Goal: Obtain resource: Download file/media

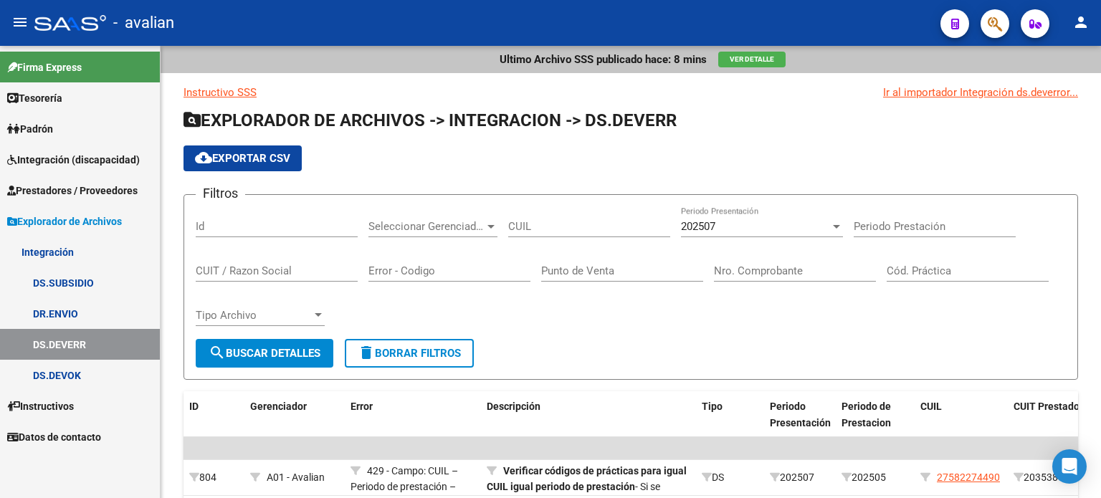
scroll to position [34, 0]
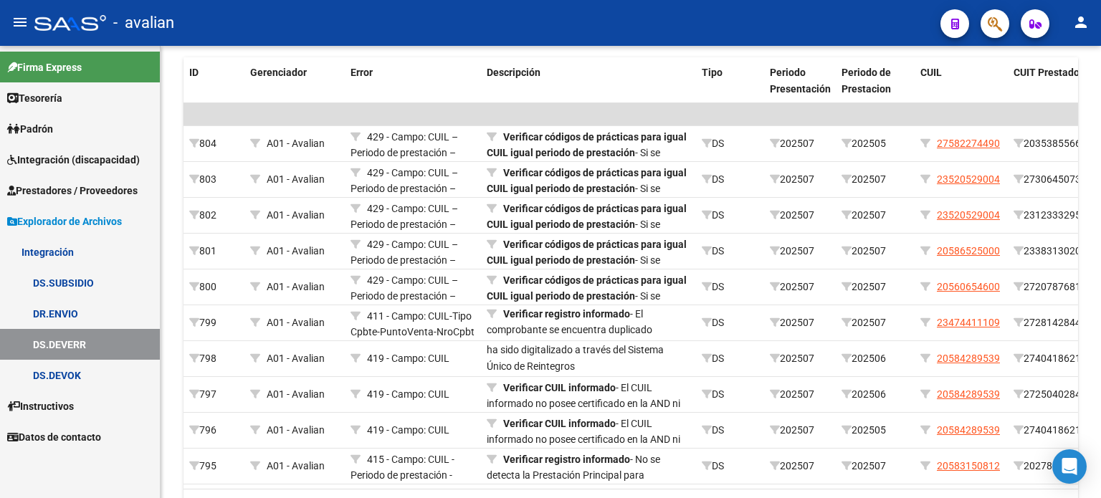
click at [47, 219] on span "Explorador de Archivos" at bounding box center [64, 222] width 115 height 16
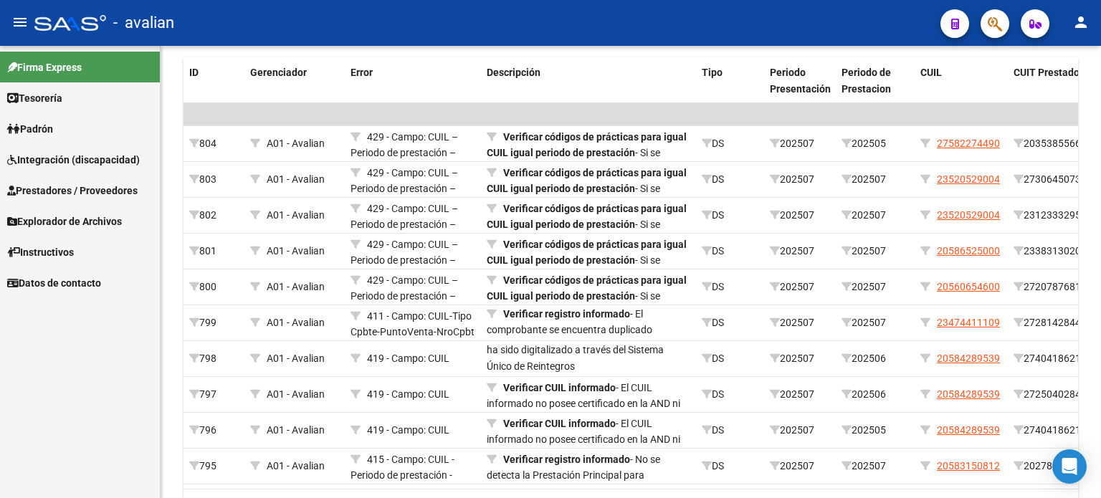
click at [77, 185] on span "Prestadores / Proveedores" at bounding box center [72, 191] width 130 height 16
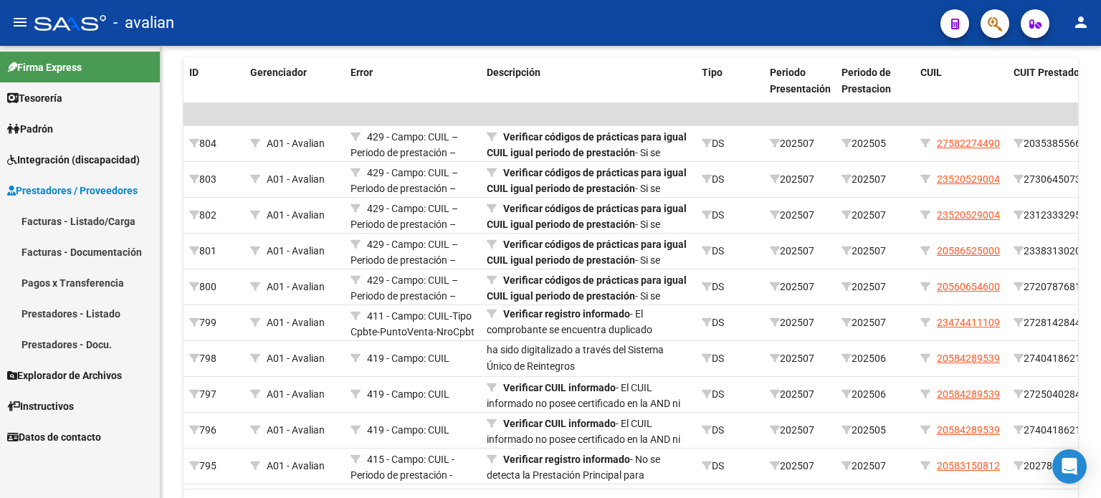
click at [97, 218] on link "Facturas - Listado/Carga" at bounding box center [80, 221] width 160 height 31
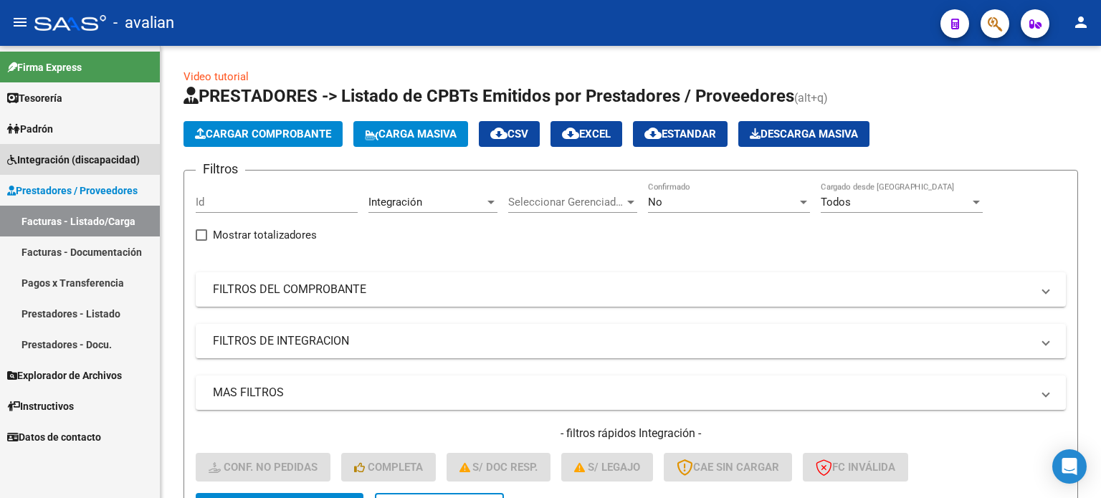
click at [63, 170] on link "Integración (discapacidad)" at bounding box center [80, 159] width 160 height 31
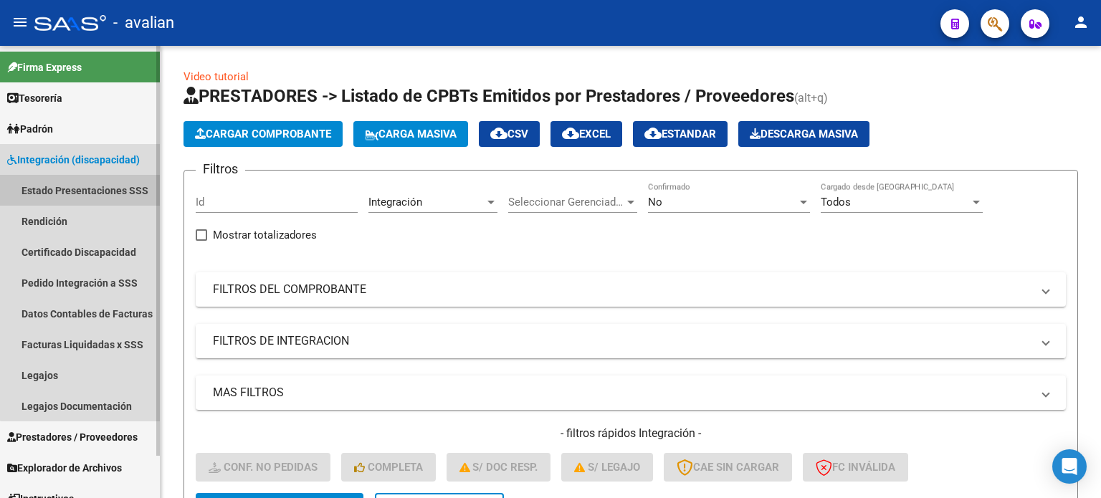
click at [81, 193] on link "Estado Presentaciones SSS" at bounding box center [80, 190] width 160 height 31
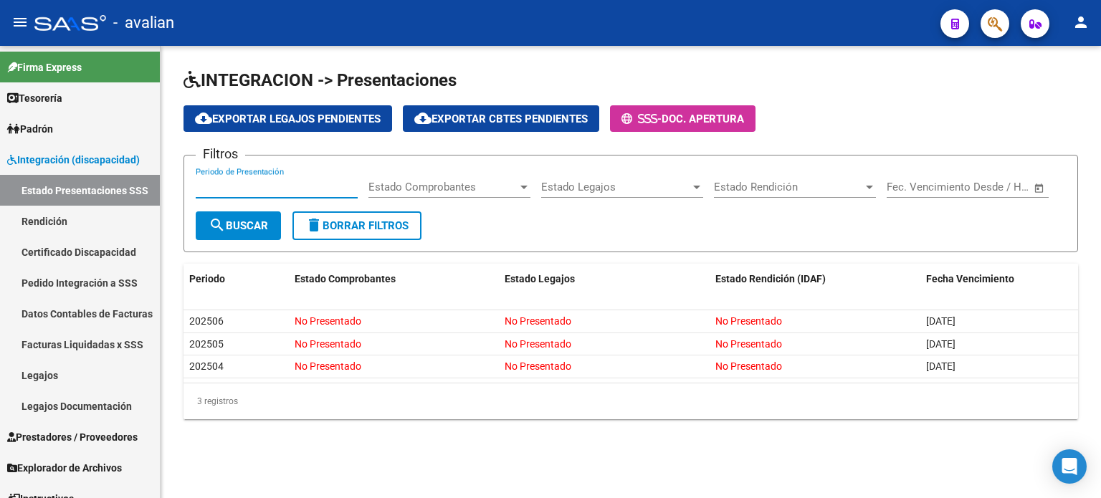
click at [261, 185] on input "Periodo de Presentación" at bounding box center [277, 187] width 162 height 13
type input "202504"
click at [234, 226] on span "search Buscar" at bounding box center [238, 225] width 59 height 13
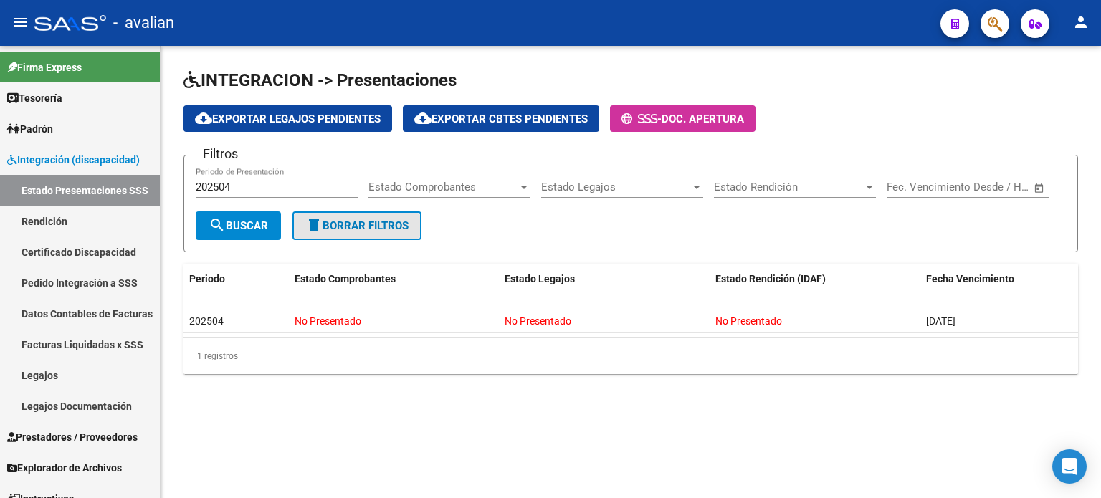
click at [364, 223] on span "delete Borrar Filtros" at bounding box center [356, 225] width 103 height 13
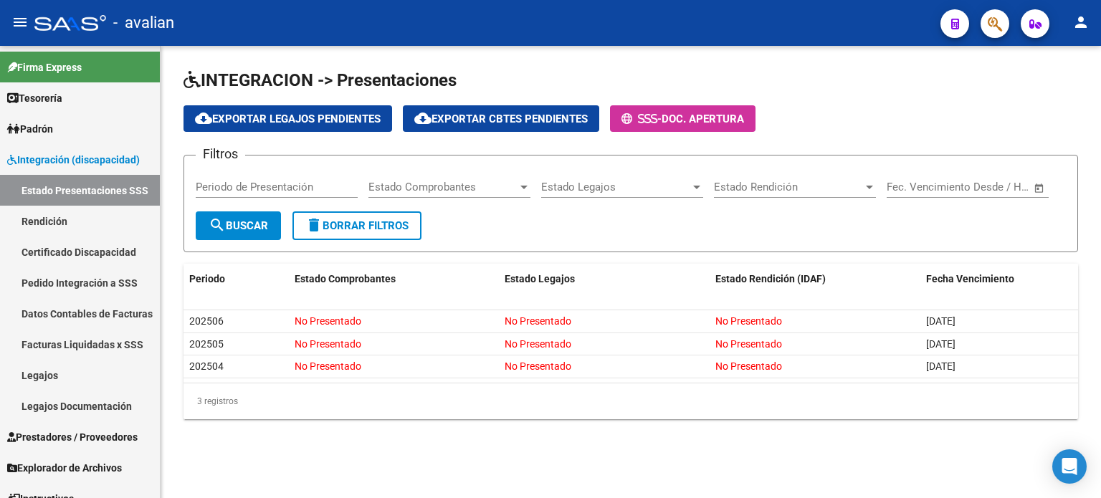
click at [513, 188] on span "Estado Comprobantes" at bounding box center [442, 187] width 149 height 13
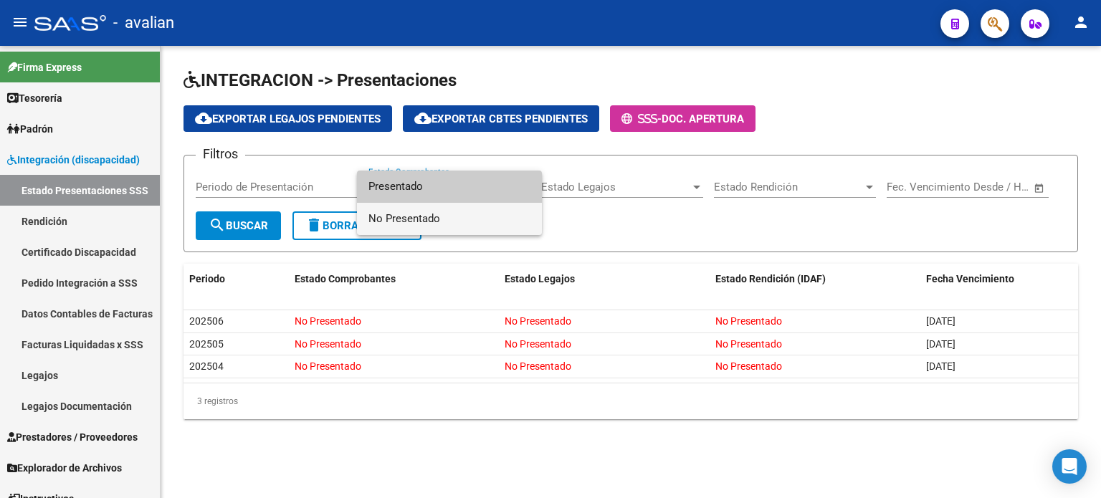
click at [406, 221] on span "No Presentado" at bounding box center [449, 219] width 162 height 32
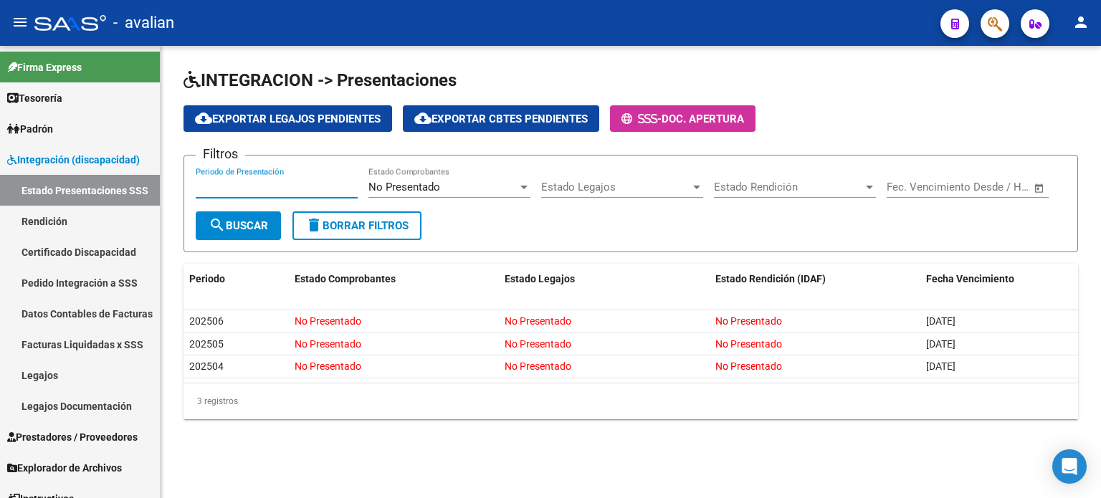
click at [269, 187] on input "Periodo de Presentación" at bounding box center [277, 187] width 162 height 13
type input "202504"
click at [236, 226] on span "search Buscar" at bounding box center [238, 225] width 59 height 13
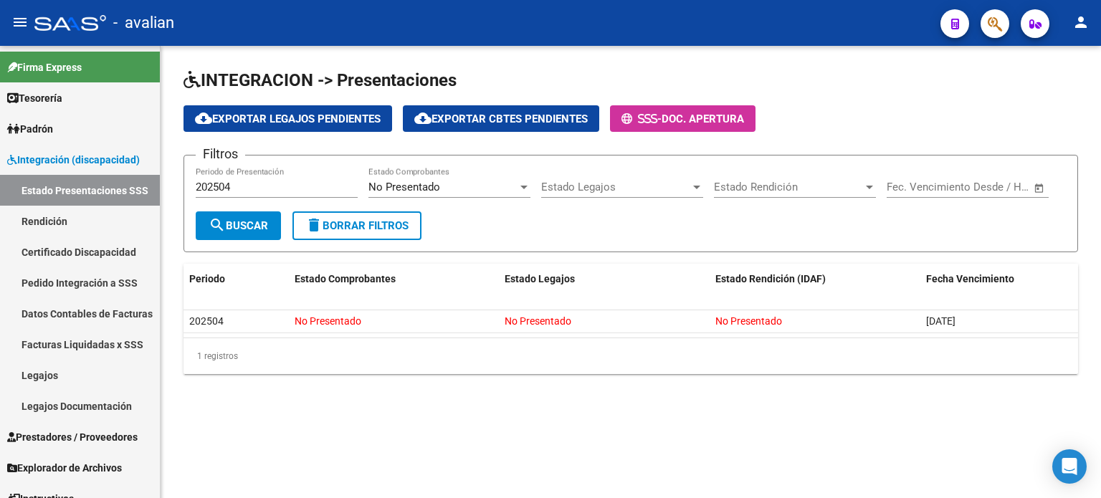
click at [386, 224] on span "delete Borrar Filtros" at bounding box center [356, 225] width 103 height 13
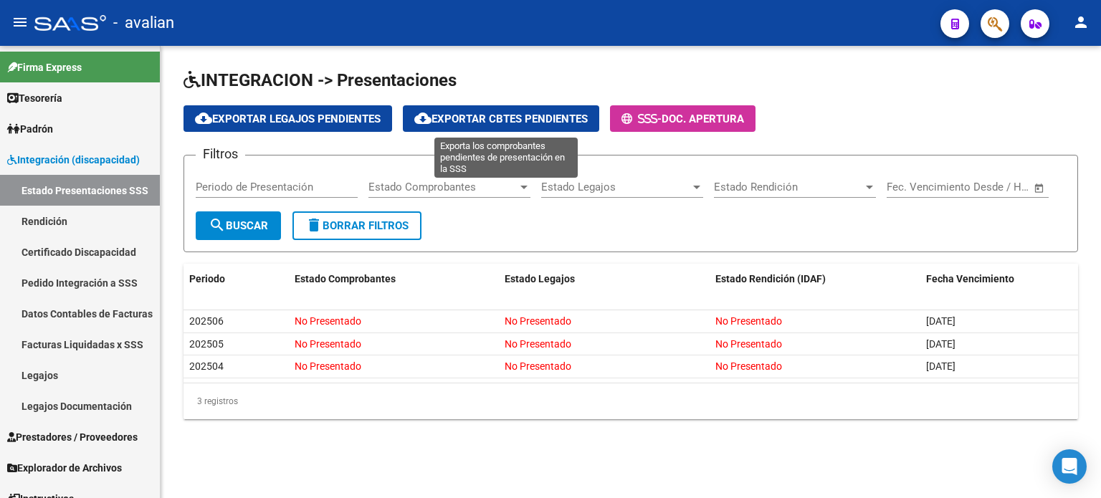
click at [541, 120] on span "cloud_download Exportar Cbtes Pendientes" at bounding box center [500, 119] width 173 height 13
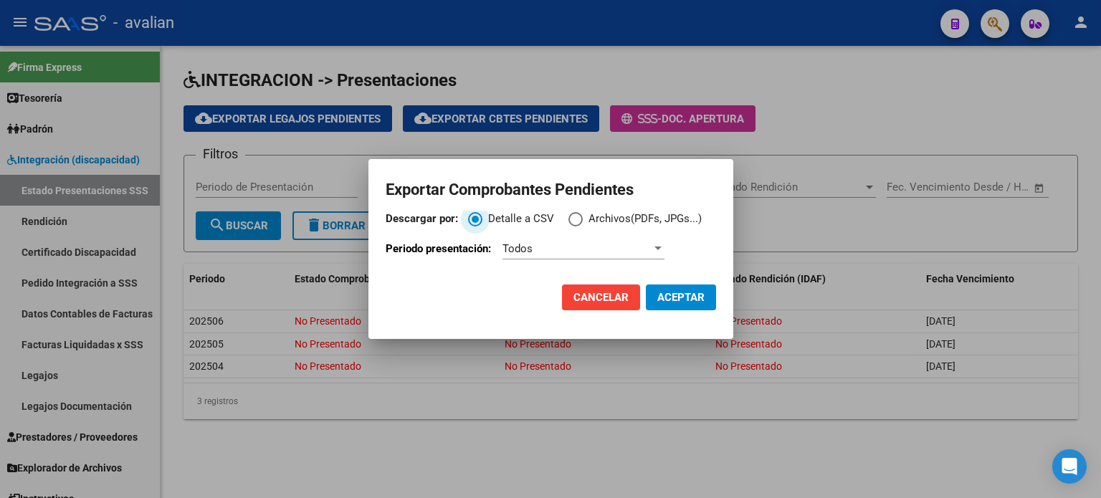
click at [527, 249] on span "Todos" at bounding box center [517, 248] width 30 height 13
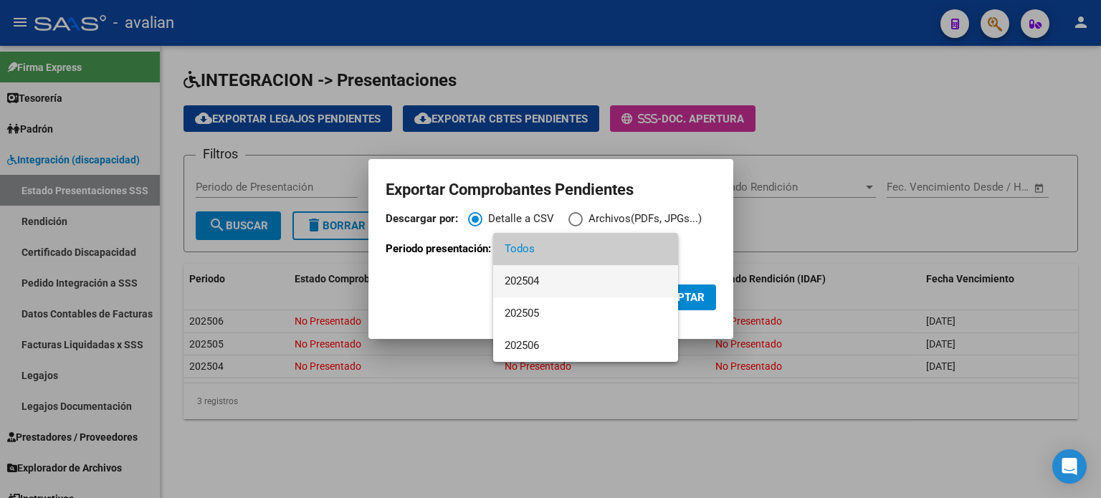
click at [535, 282] on span "202504" at bounding box center [585, 281] width 162 height 32
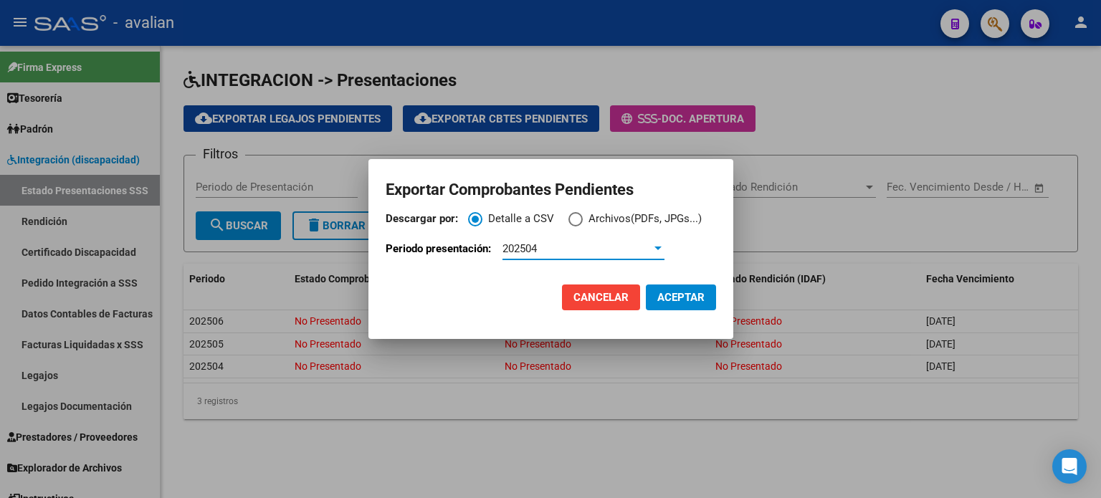
click at [575, 218] on span "Descargar por:" at bounding box center [575, 219] width 14 height 14
click at [575, 218] on input "Archivos(PDFs, JPGs...)" at bounding box center [575, 219] width 14 height 14
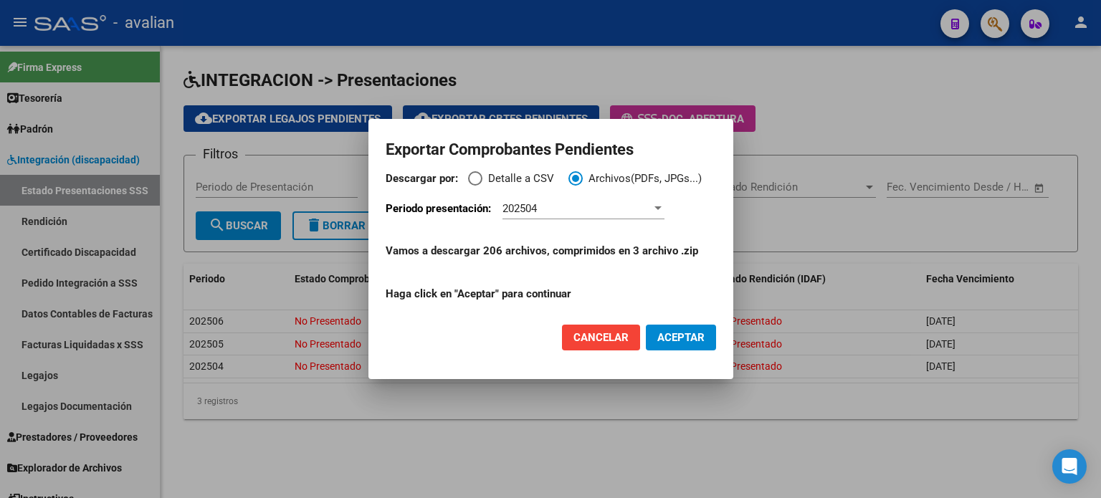
click at [648, 219] on div "202504" at bounding box center [583, 208] width 162 height 21
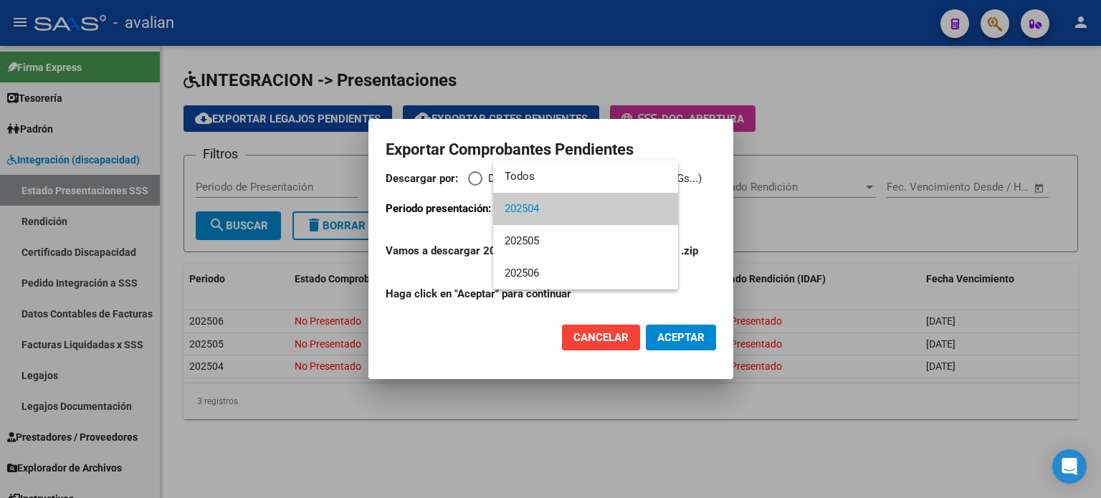
click at [493, 343] on div at bounding box center [550, 249] width 1101 height 498
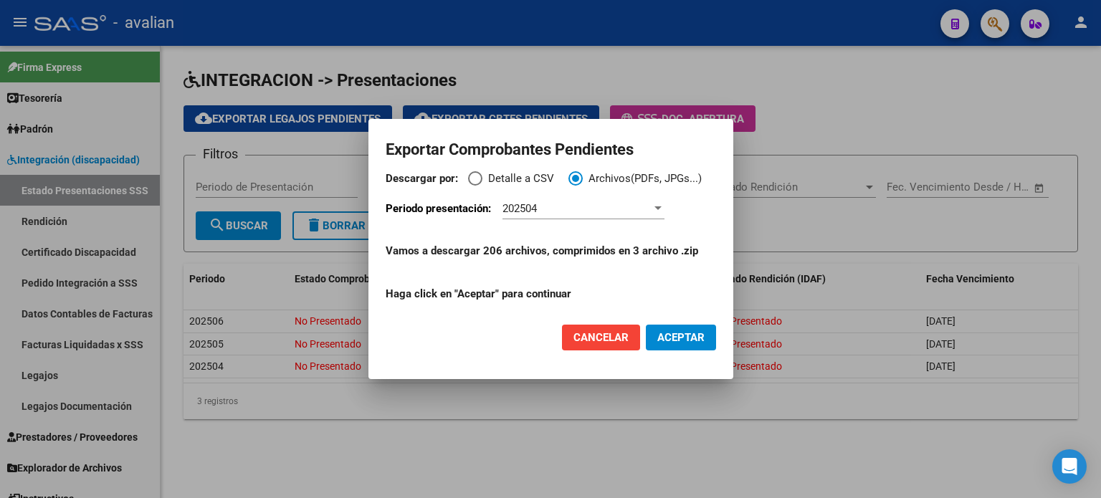
click at [671, 343] on span "ACEPTAR" at bounding box center [680, 337] width 47 height 13
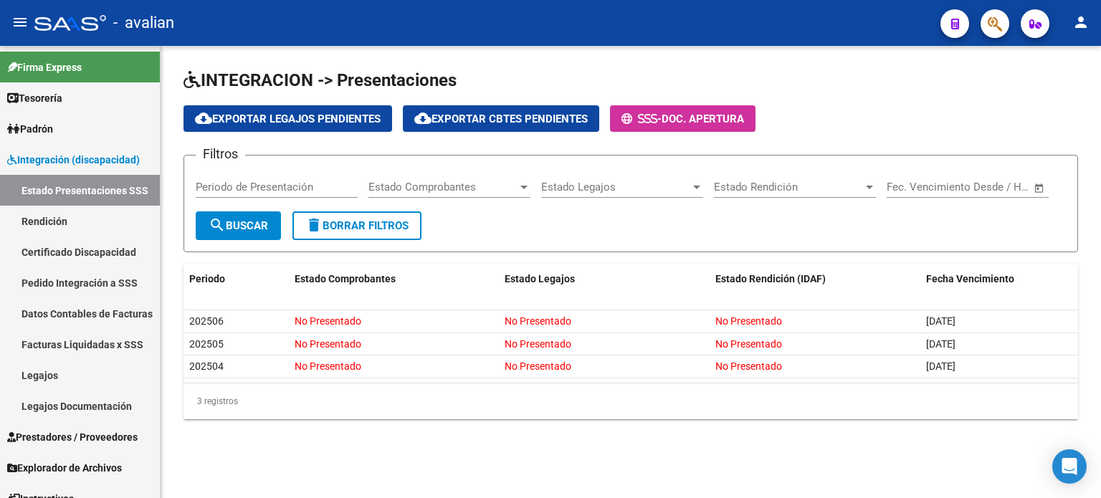
click at [493, 467] on mat-sidenav-content "INTEGRACION -> Presentaciones cloud_download Exportar Legajos Pendientes cloud_…" at bounding box center [631, 272] width 940 height 452
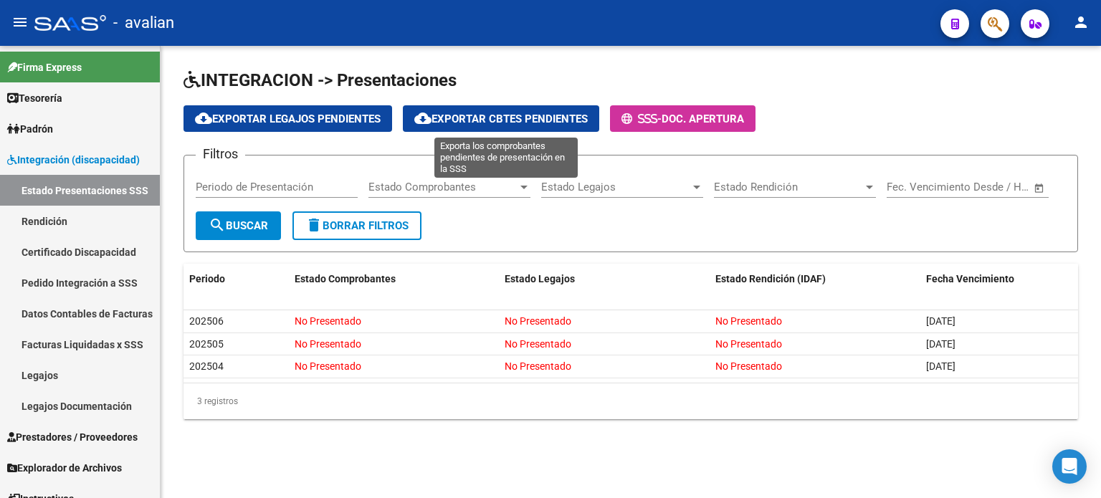
click at [494, 120] on span "cloud_download Exportar Cbtes Pendientes" at bounding box center [500, 119] width 173 height 13
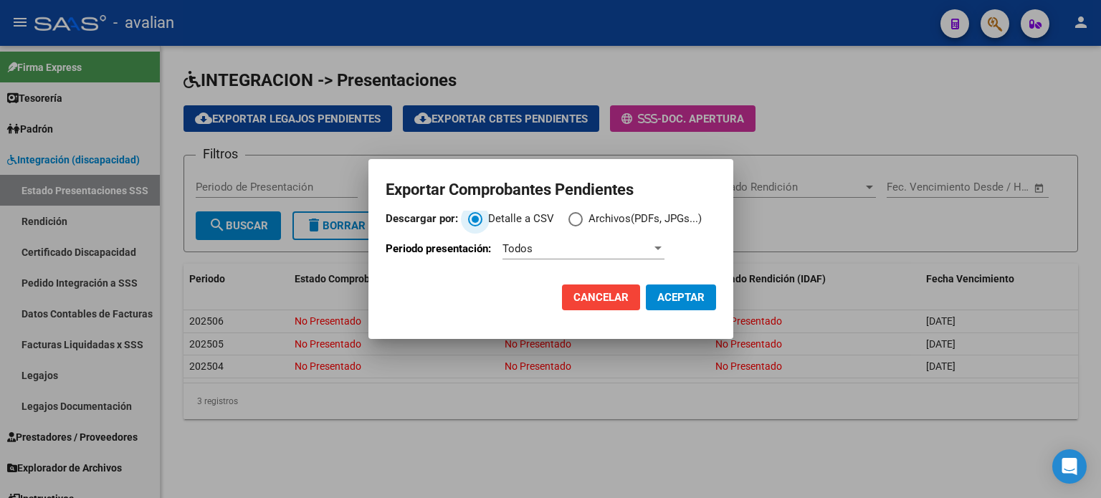
click at [580, 219] on span "Descargar por:" at bounding box center [575, 219] width 14 height 14
click at [580, 219] on input "Archivos(PDFs, JPGs...)" at bounding box center [575, 219] width 14 height 14
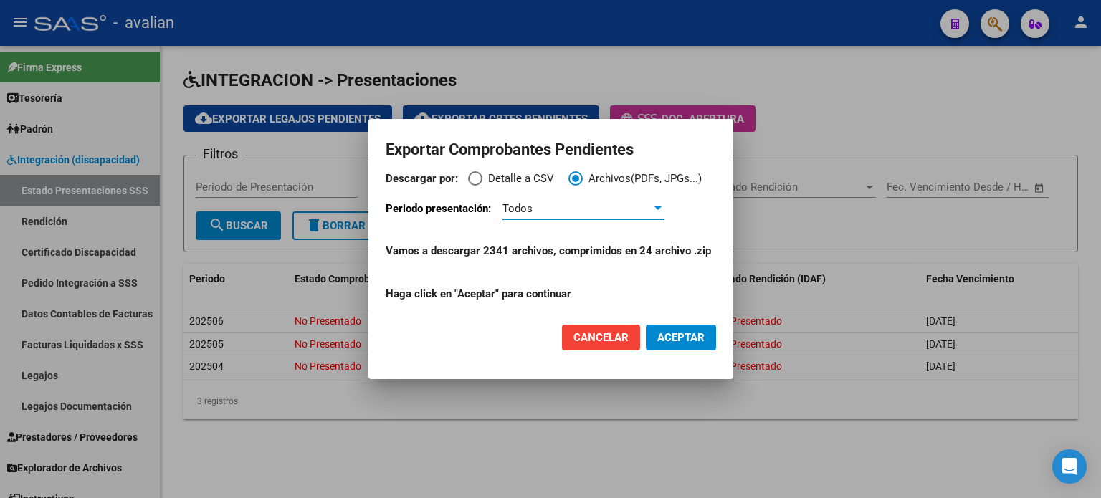
click at [520, 205] on span "Todos" at bounding box center [517, 208] width 30 height 13
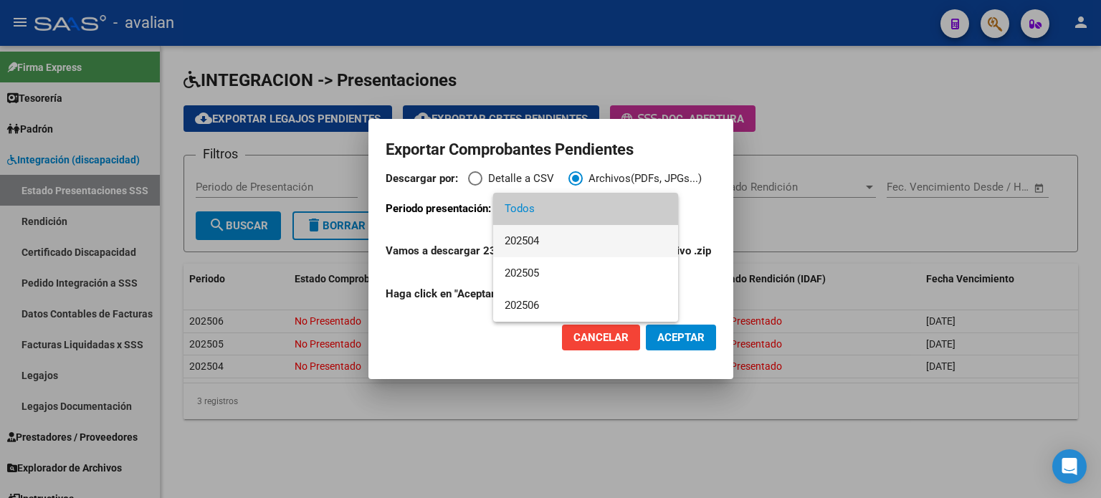
click at [517, 238] on span "202504" at bounding box center [585, 241] width 162 height 32
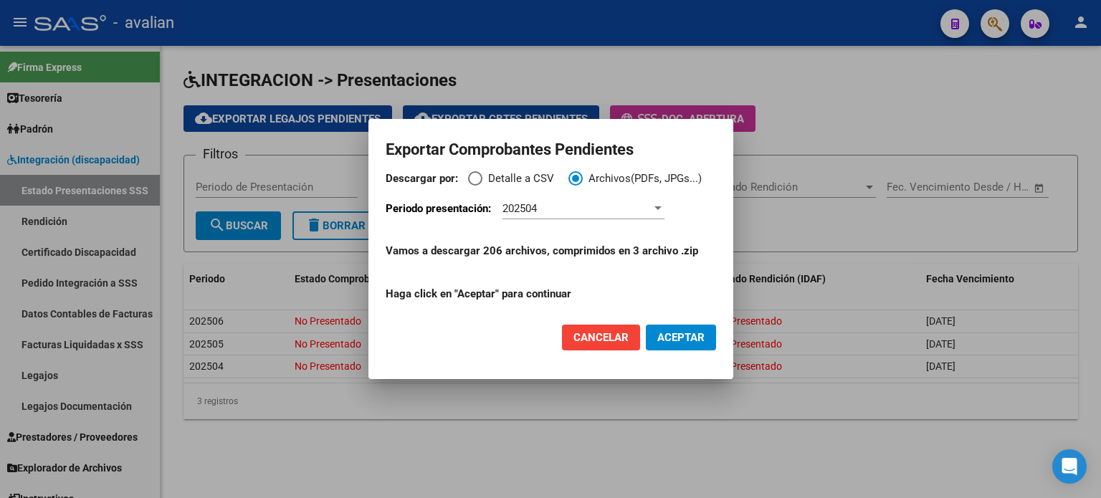
click at [694, 332] on span "ACEPTAR" at bounding box center [680, 337] width 47 height 13
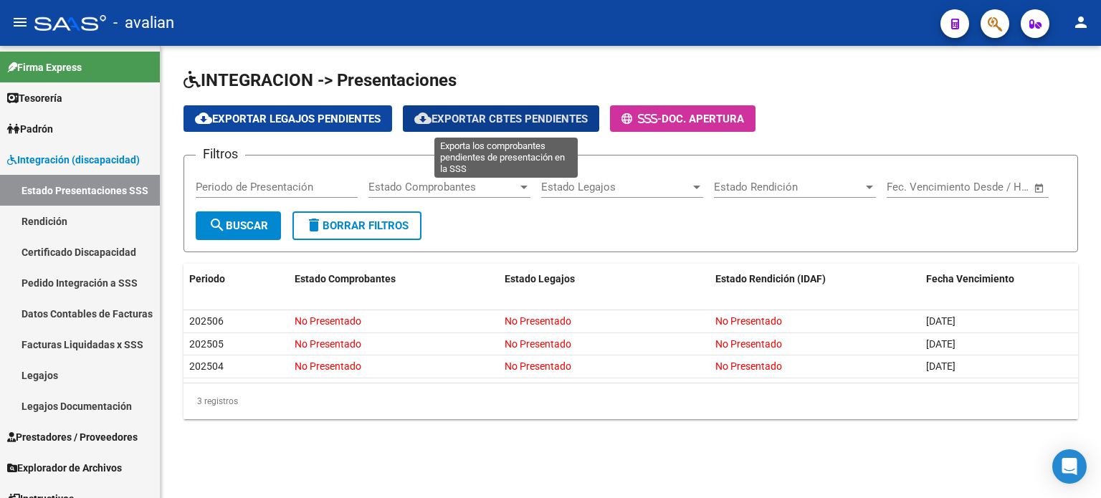
click at [508, 120] on span "cloud_download Exportar Cbtes Pendientes" at bounding box center [500, 119] width 173 height 13
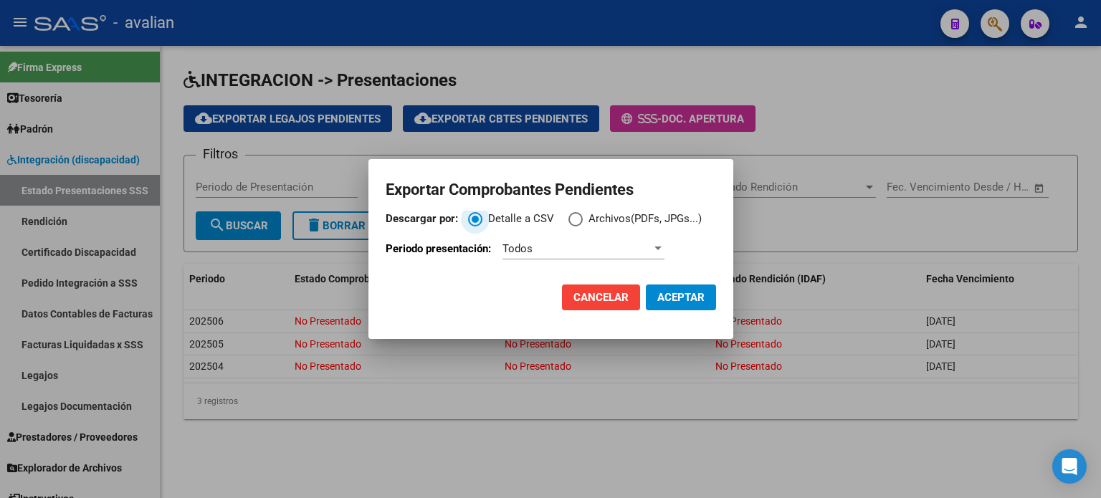
click at [573, 220] on span "Descargar por:" at bounding box center [575, 219] width 14 height 14
click at [573, 220] on input "Archivos(PDFs, JPGs...)" at bounding box center [575, 219] width 14 height 14
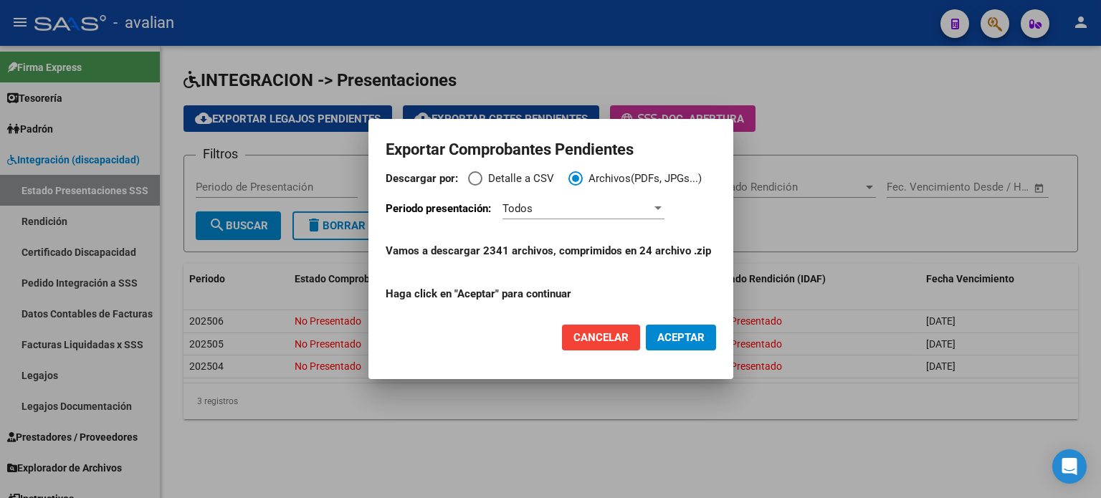
click at [573, 214] on div "Todos" at bounding box center [576, 208] width 149 height 13
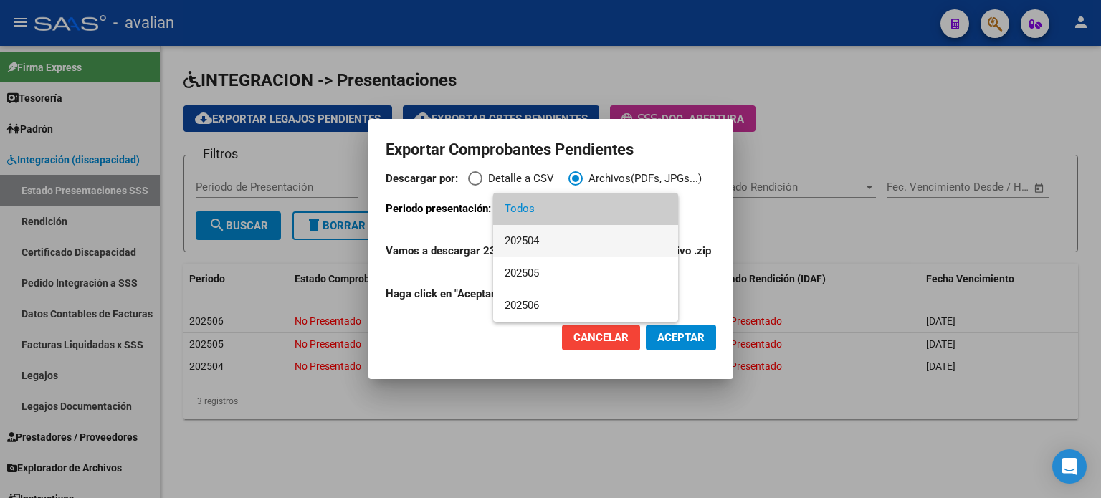
click at [547, 244] on span "202504" at bounding box center [585, 241] width 162 height 32
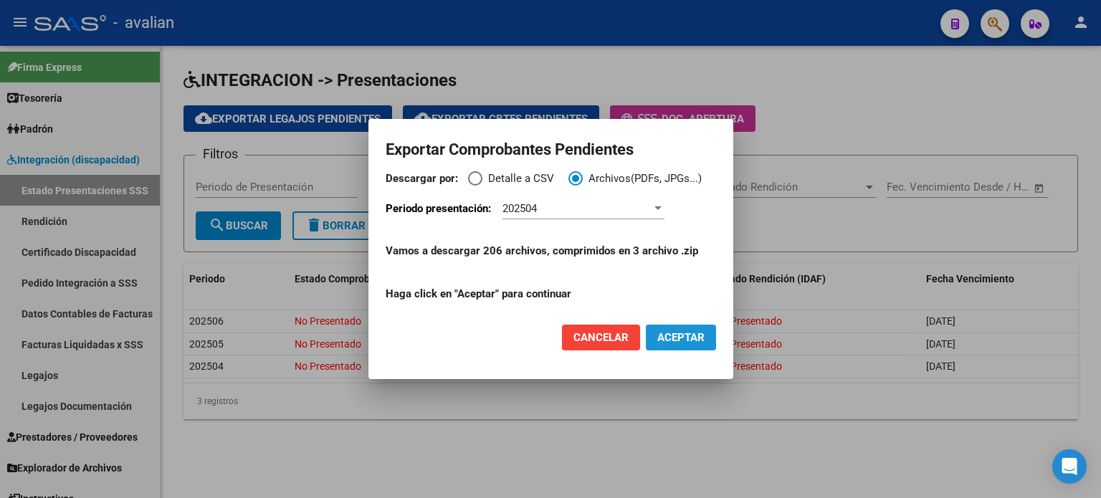
click at [665, 340] on span "ACEPTAR" at bounding box center [680, 337] width 47 height 13
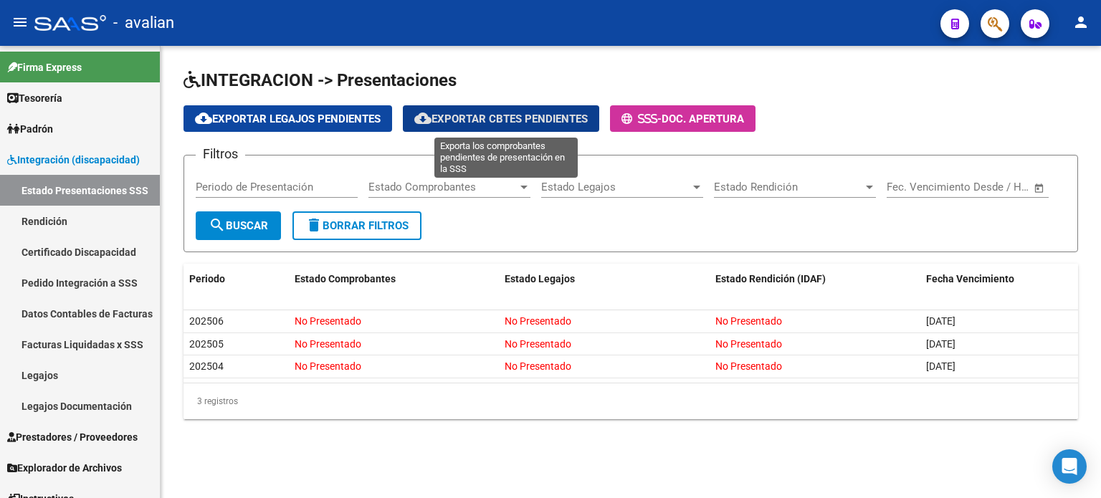
click at [553, 111] on button "cloud_download Exportar Cbtes Pendientes" at bounding box center [501, 118] width 196 height 27
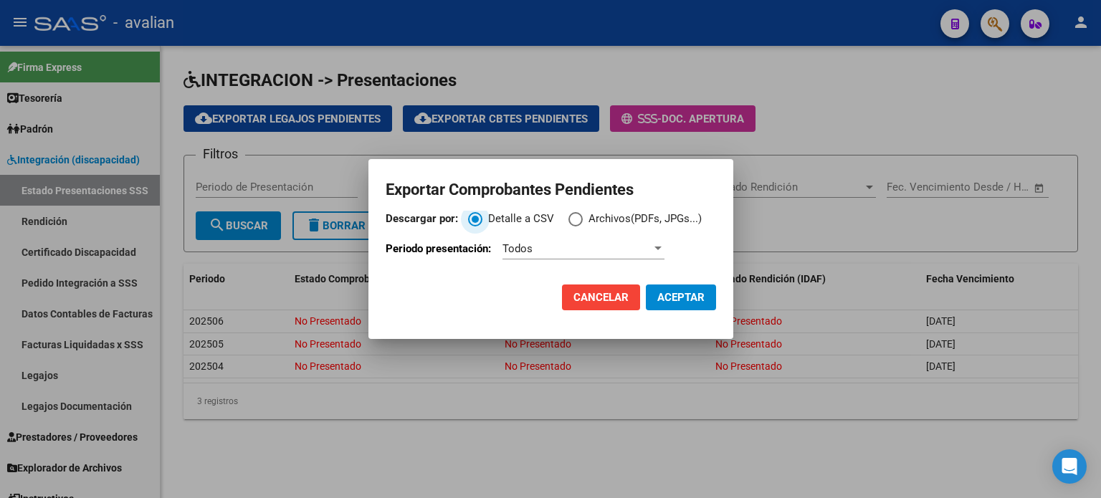
click at [573, 215] on span "Descargar por:" at bounding box center [575, 219] width 14 height 14
click at [573, 215] on input "Archivos(PDFs, JPGs...)" at bounding box center [575, 219] width 14 height 14
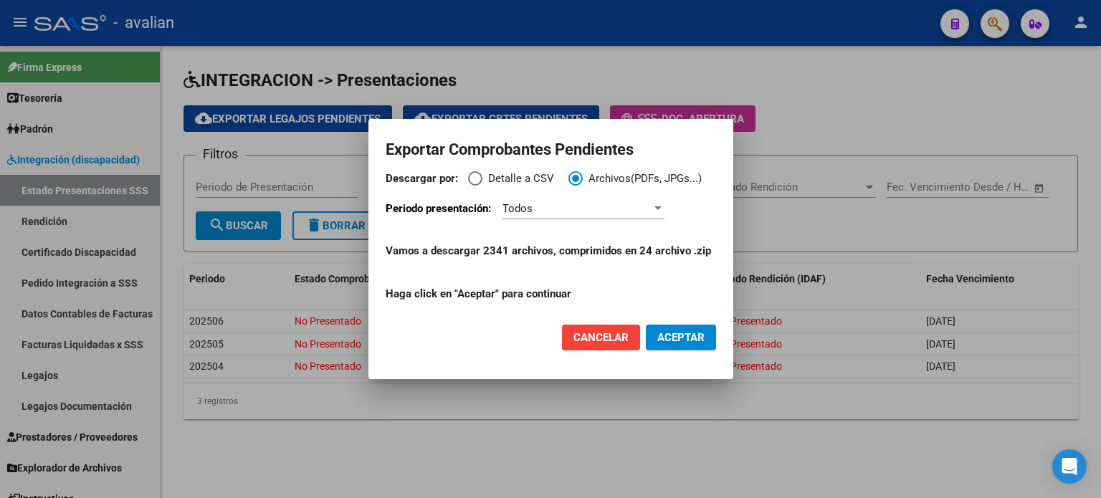
click at [593, 215] on div "Todos" at bounding box center [583, 208] width 162 height 21
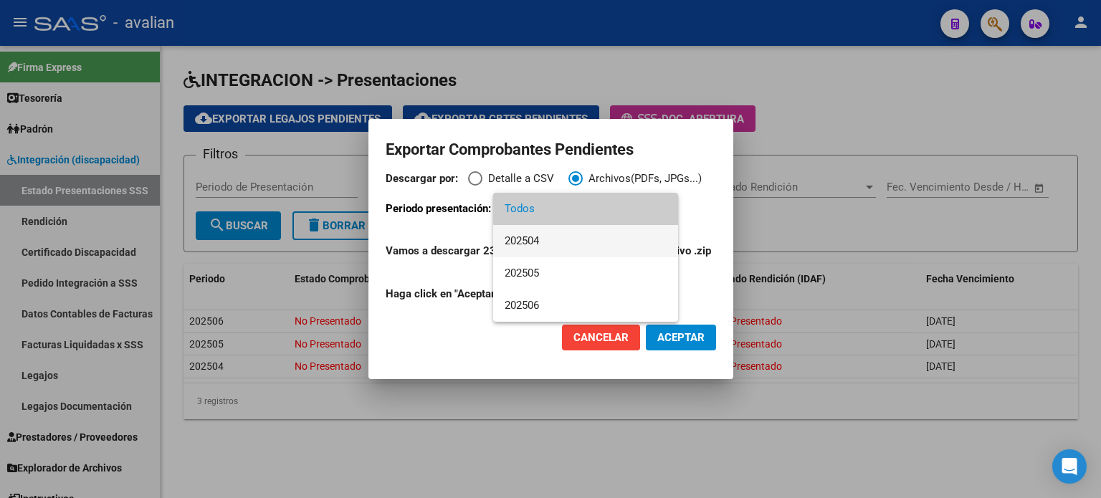
click at [525, 244] on span "202504" at bounding box center [585, 241] width 162 height 32
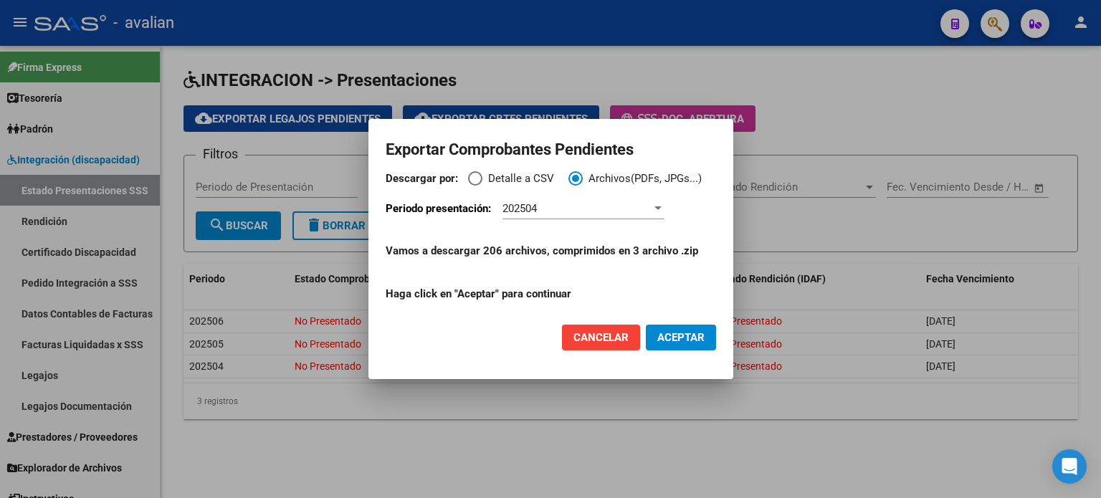
click at [676, 351] on mat-dialog-actions "Cancelar ACEPTAR" at bounding box center [551, 337] width 330 height 49
click at [679, 335] on span "ACEPTAR" at bounding box center [680, 337] width 47 height 13
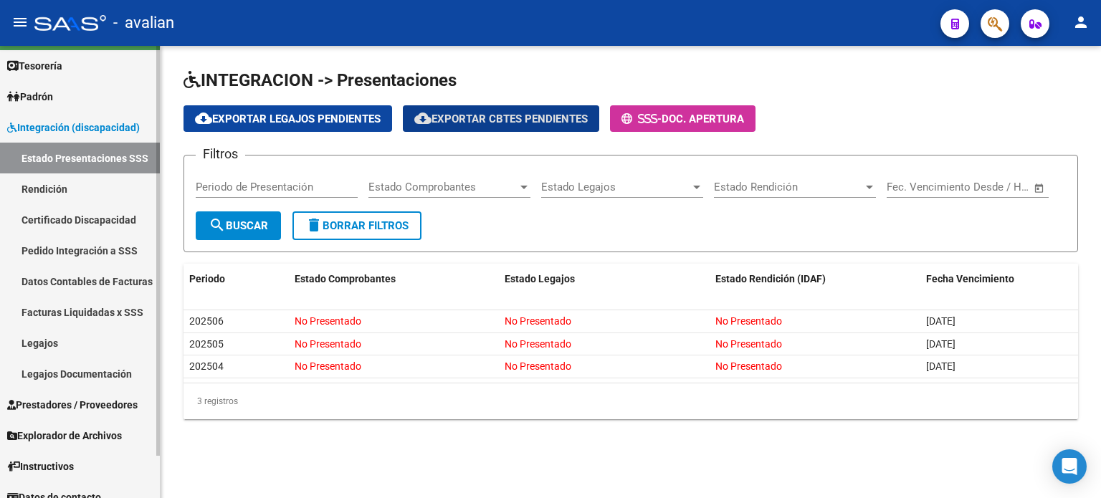
scroll to position [46, 0]
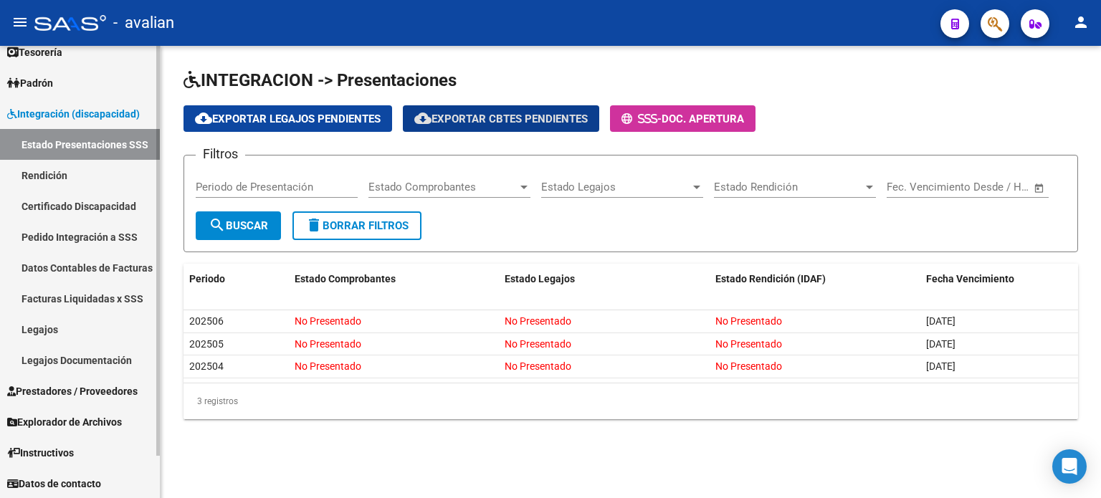
click at [118, 388] on span "Prestadores / Proveedores" at bounding box center [72, 391] width 130 height 16
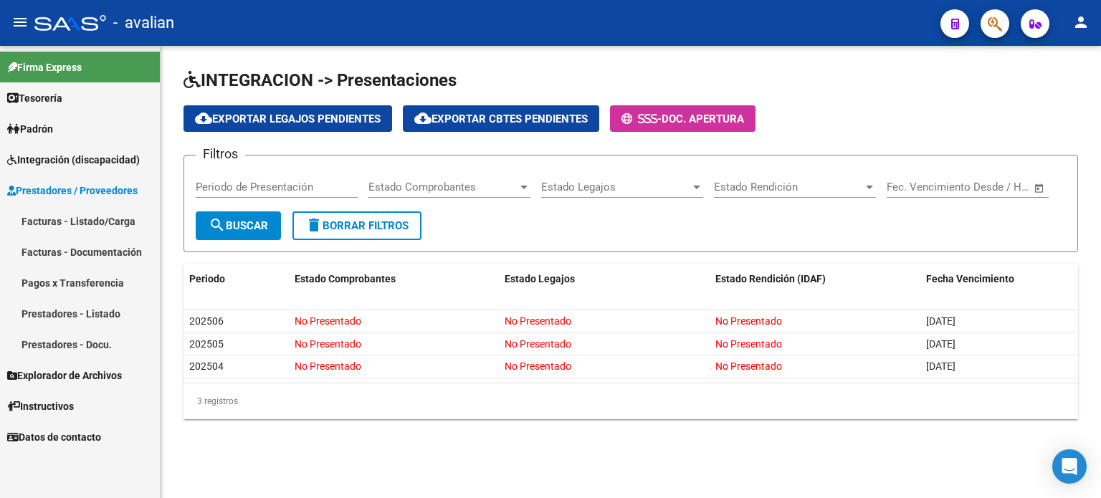
scroll to position [0, 0]
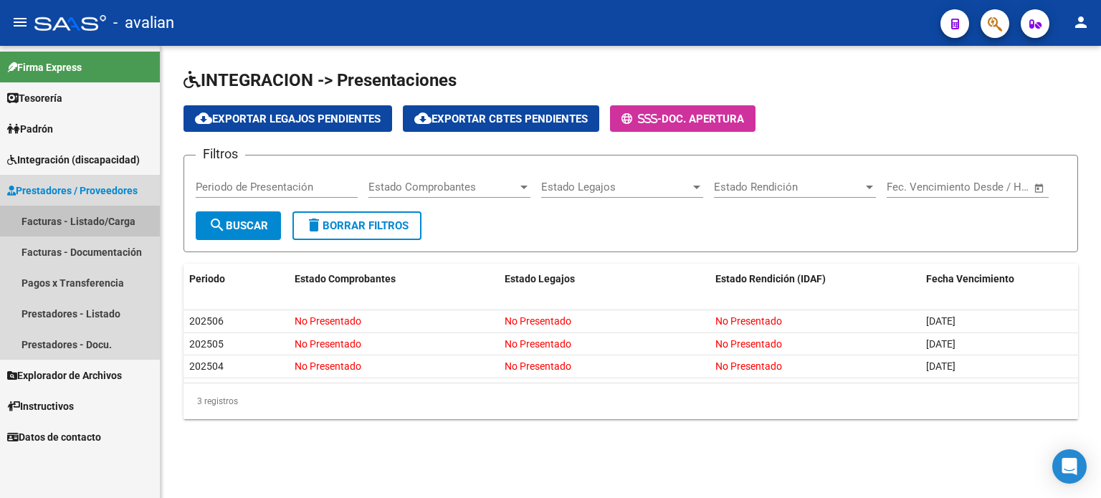
click at [73, 223] on link "Facturas - Listado/Carga" at bounding box center [80, 221] width 160 height 31
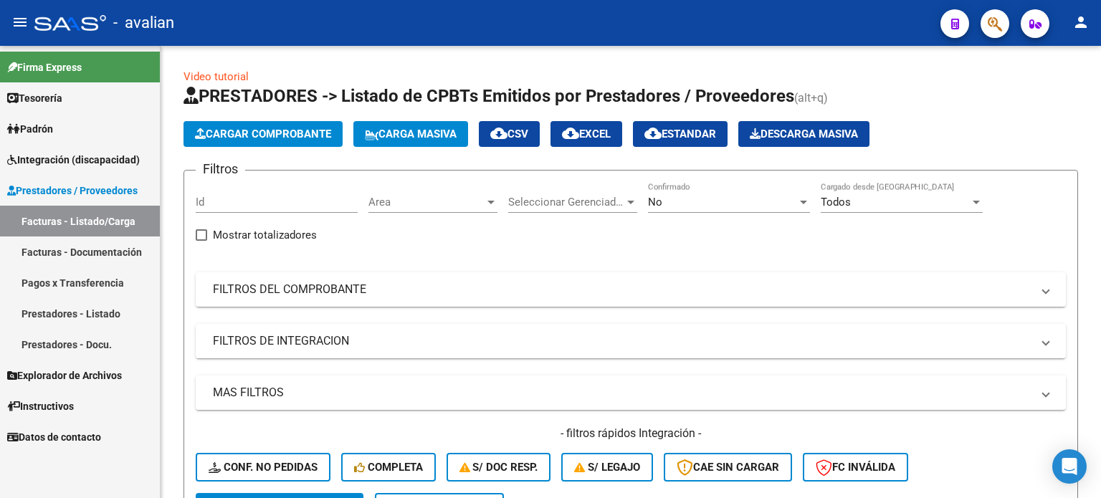
click at [70, 159] on span "Integración (discapacidad)" at bounding box center [73, 160] width 133 height 16
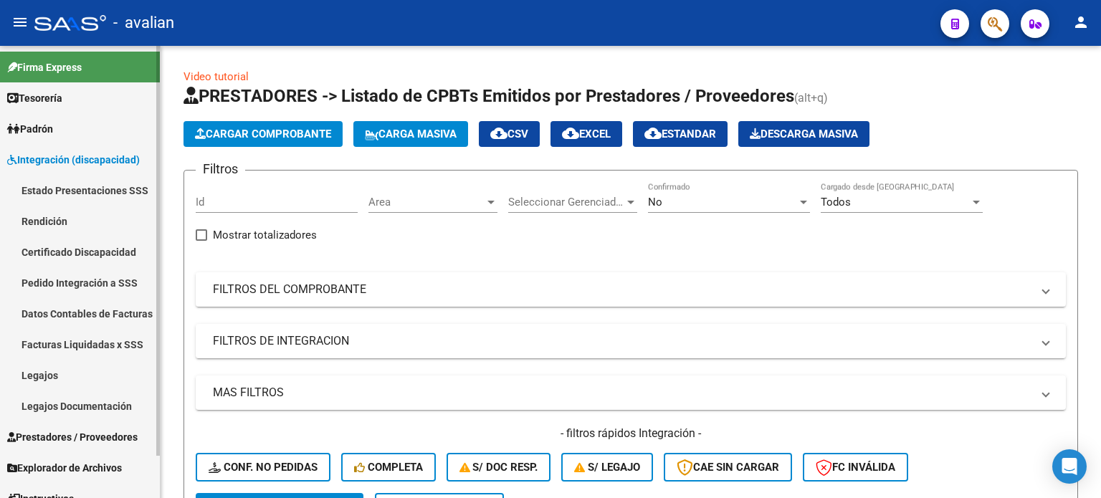
click at [59, 217] on link "Rendición" at bounding box center [80, 221] width 160 height 31
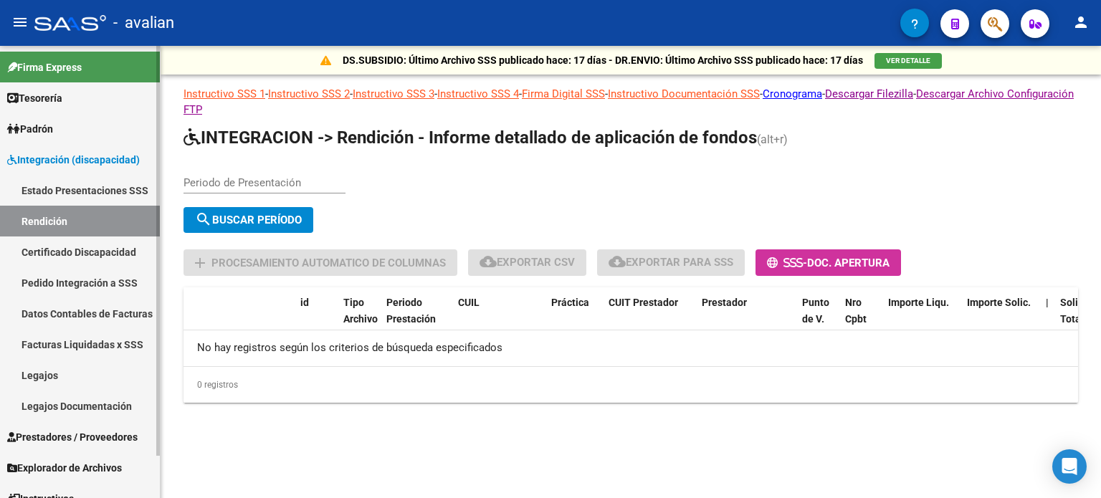
click at [86, 183] on link "Estado Presentaciones SSS" at bounding box center [80, 190] width 160 height 31
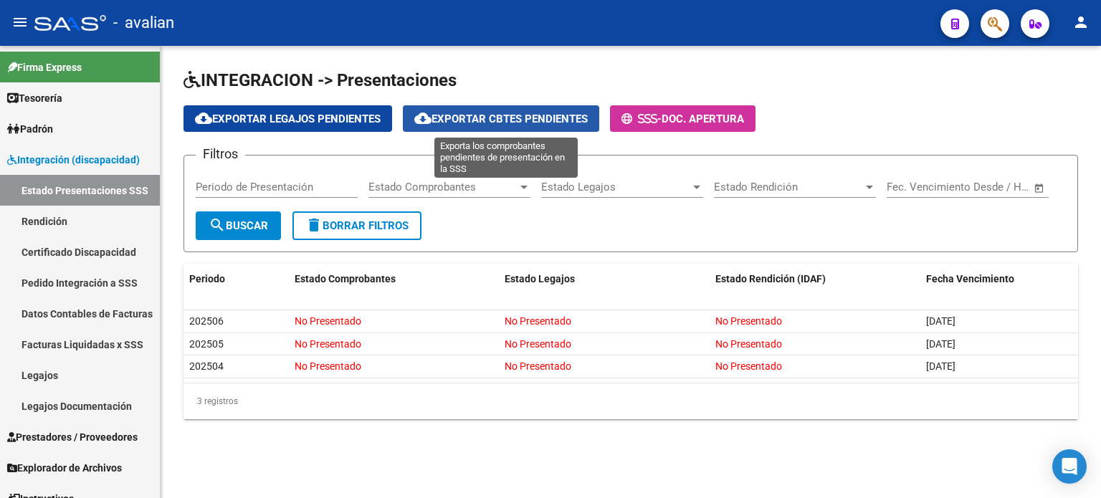
click at [490, 121] on span "cloud_download Exportar Cbtes Pendientes" at bounding box center [500, 119] width 173 height 13
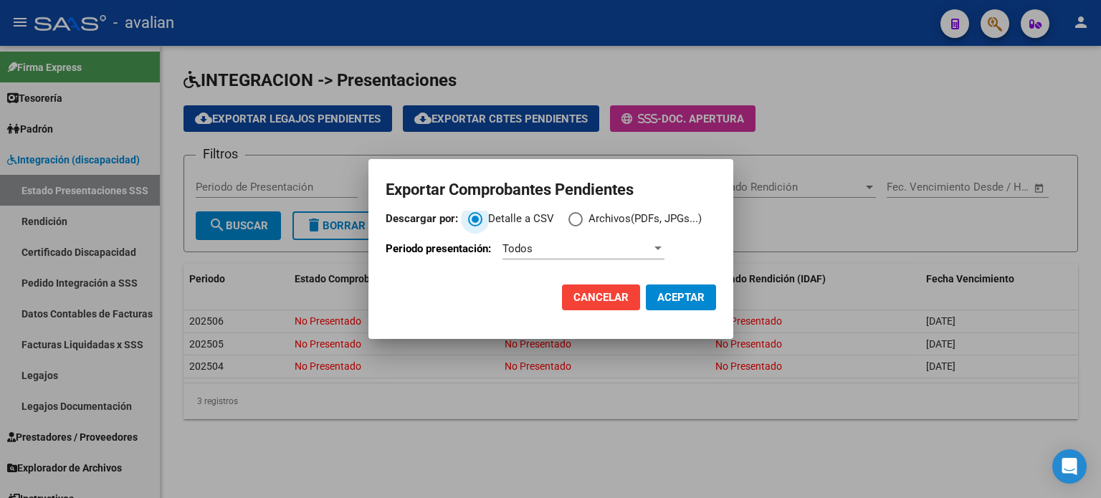
click at [578, 216] on span "Descargar por:" at bounding box center [575, 219] width 14 height 14
click at [578, 216] on input "Archivos(PDFs, JPGs...)" at bounding box center [575, 219] width 14 height 14
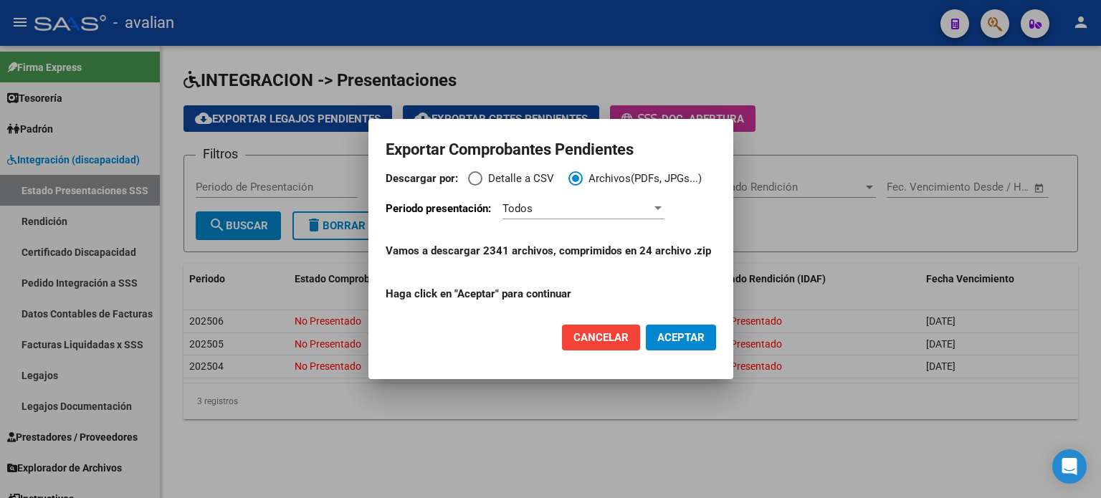
click at [562, 207] on div "Todos" at bounding box center [576, 208] width 149 height 13
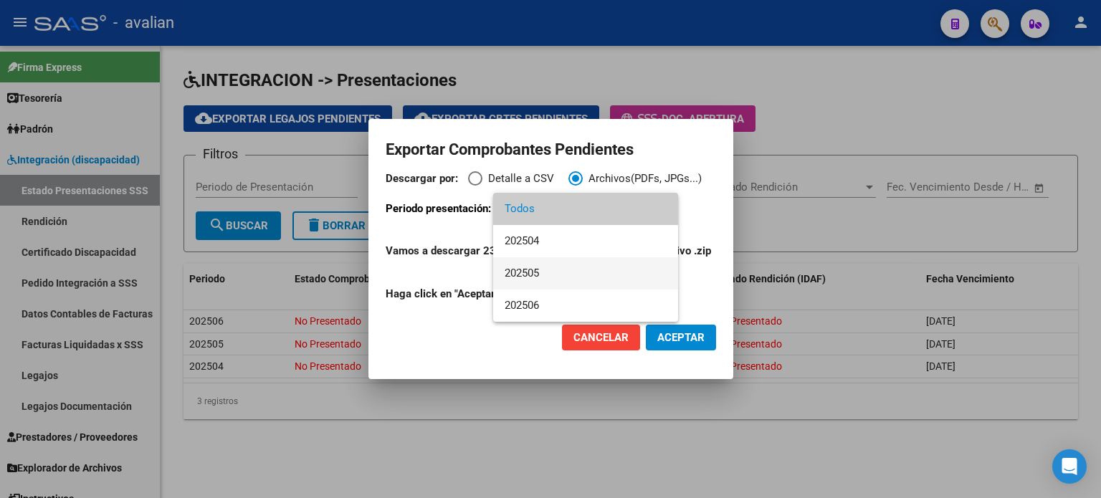
click at [533, 270] on span "202505" at bounding box center [585, 273] width 162 height 32
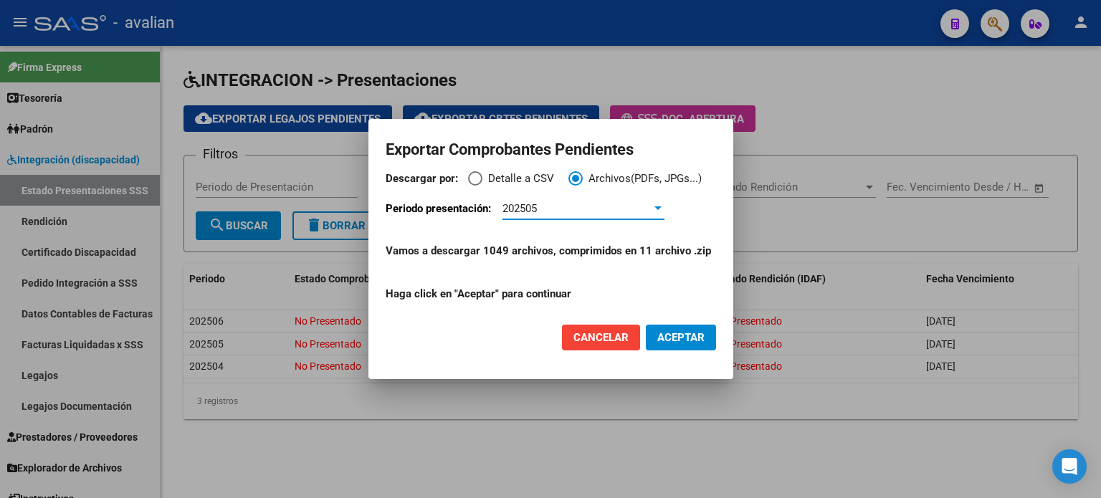
click at [530, 209] on span "202505" at bounding box center [519, 208] width 34 height 13
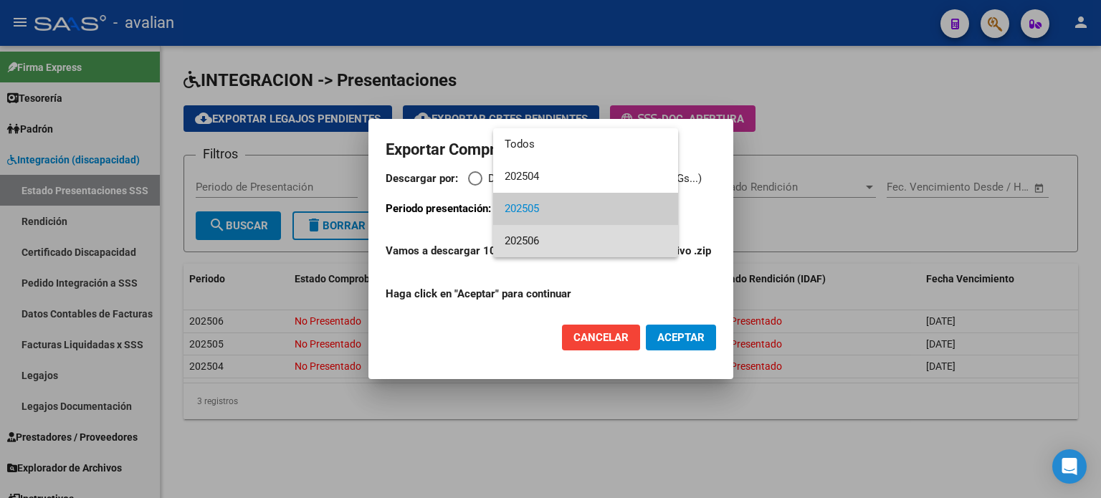
click at [527, 240] on span "202506" at bounding box center [585, 241] width 162 height 32
